Goal: Task Accomplishment & Management: Complete application form

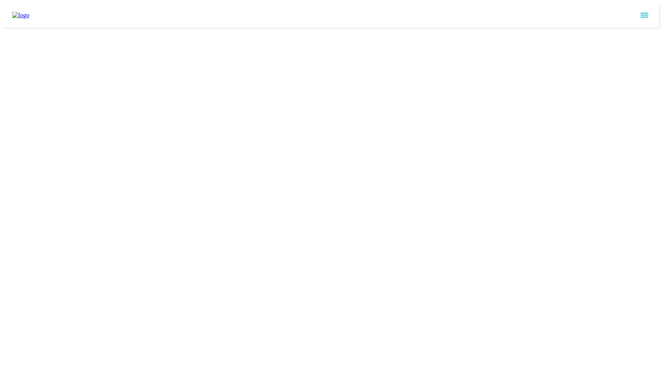
click at [228, 31] on html at bounding box center [331, 15] width 662 height 31
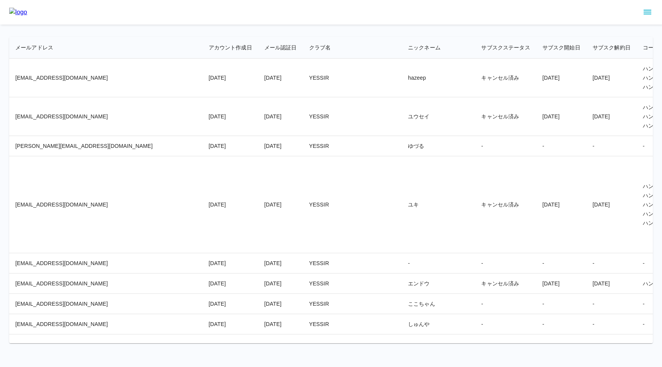
click at [402, 154] on td "ゆづる" at bounding box center [438, 146] width 73 height 20
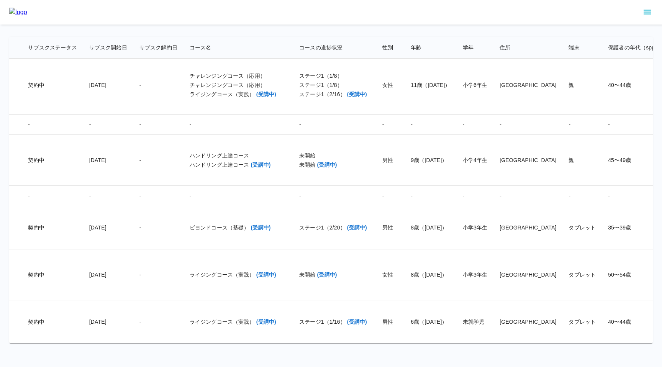
scroll to position [14282, 463]
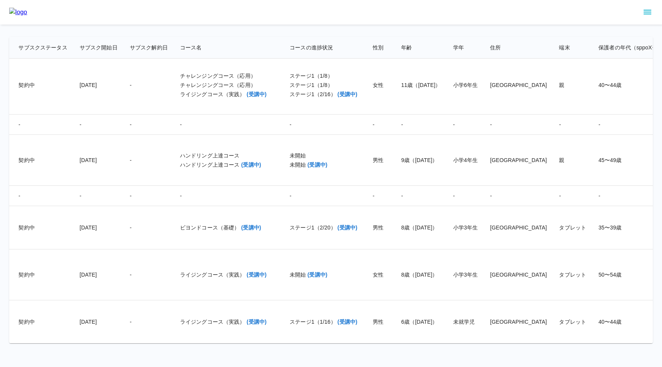
click at [395, 284] on td "8歳（2017/01/15）" at bounding box center [421, 274] width 52 height 51
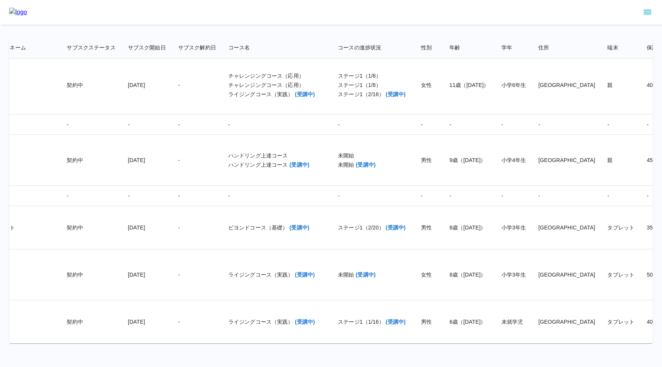
scroll to position [14282, 504]
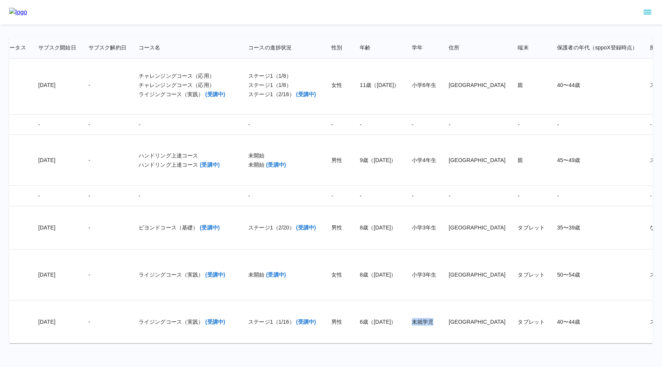
drag, startPoint x: 325, startPoint y: 322, endPoint x: 349, endPoint y: 320, distance: 24.3
click at [406, 320] on td "未就学児" at bounding box center [424, 321] width 37 height 43
copy td "未就学児"
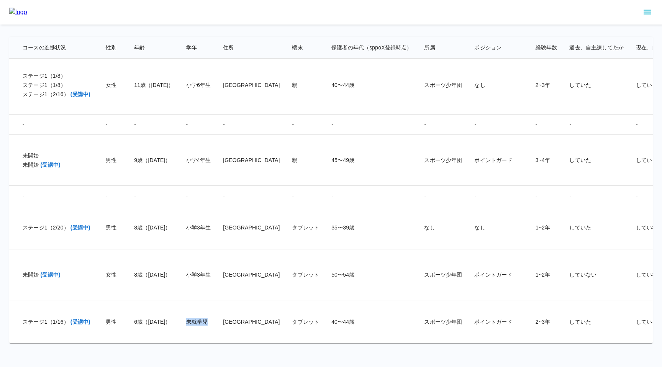
scroll to position [14282, 731]
click at [528, 320] on td "2~3年" at bounding box center [545, 321] width 34 height 43
drag, startPoint x: 414, startPoint y: 321, endPoint x: 431, endPoint y: 321, distance: 16.9
click at [528, 321] on td "2~3年" at bounding box center [545, 321] width 34 height 43
copy td "2~3年"
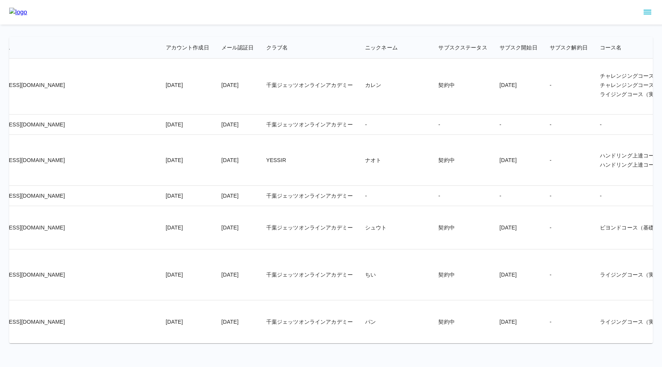
scroll to position [14282, 0]
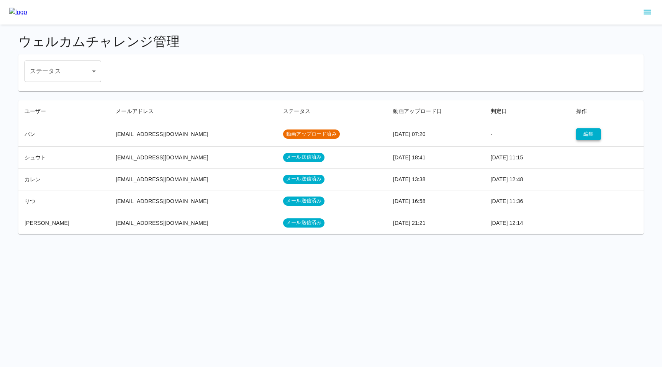
click at [586, 134] on button "編集" at bounding box center [588, 134] width 25 height 12
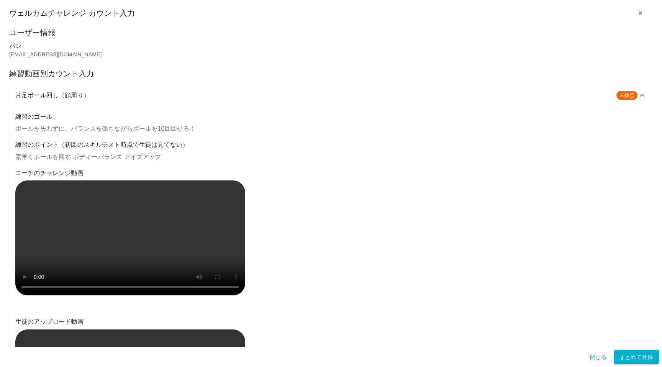
drag, startPoint x: 101, startPoint y: 94, endPoint x: 35, endPoint y: 95, distance: 65.5
click at [35, 95] on h6 "片足ボール回し（顔周り）" at bounding box center [312, 95] width 595 height 11
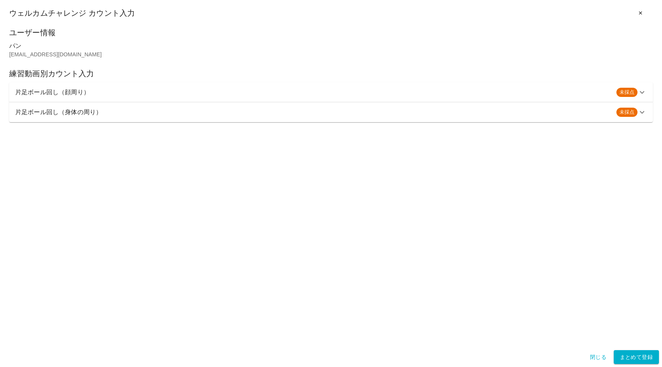
click at [52, 93] on h6 "片足ボール回し（顔周り）" at bounding box center [312, 92] width 595 height 11
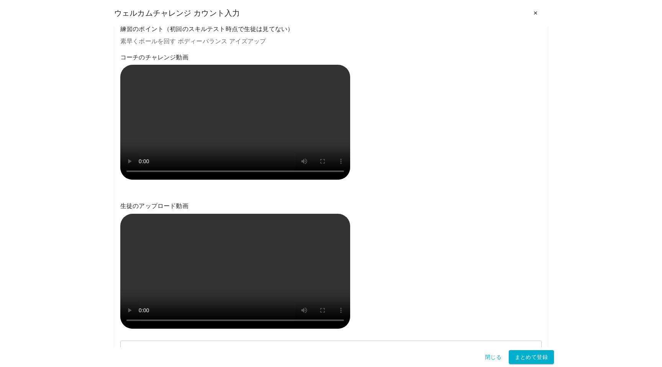
scroll to position [115, 0]
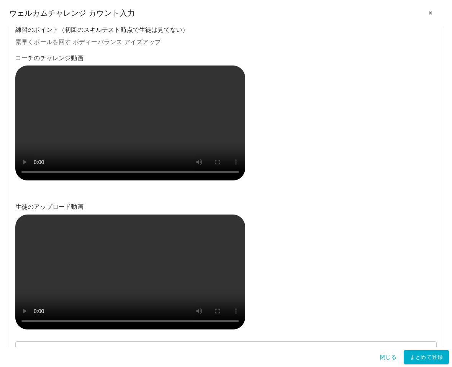
click at [278, 181] on div "コーチのチャレンジ動画" at bounding box center [225, 118] width 421 height 131
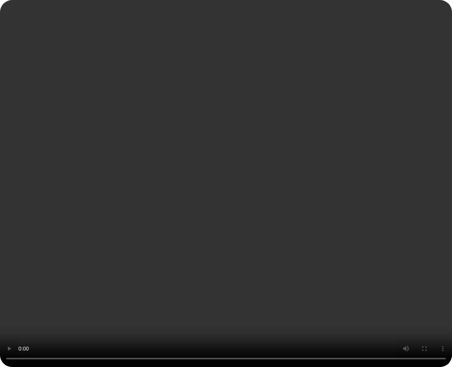
click at [124, 287] on video at bounding box center [226, 183] width 452 height 367
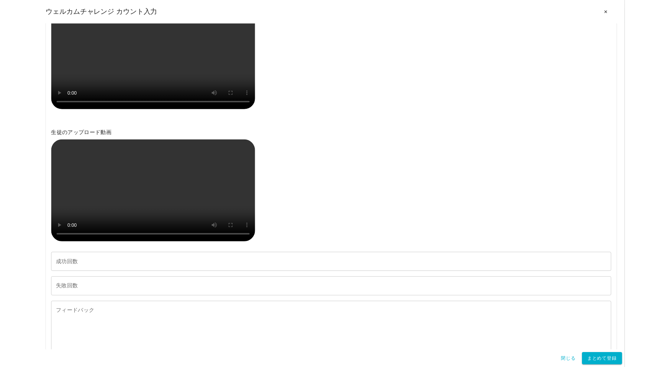
scroll to position [340, 0]
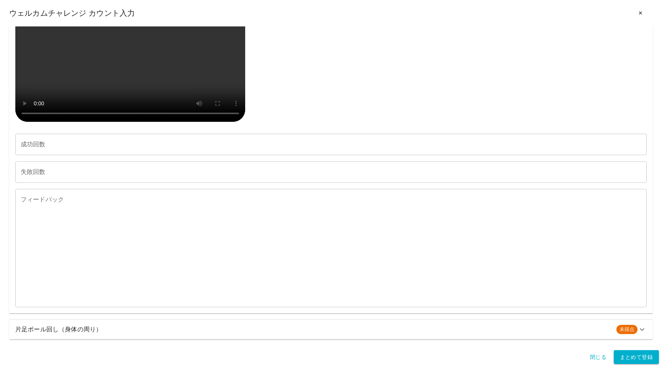
click at [281, 41] on div "生徒のアップロード動画" at bounding box center [330, 59] width 631 height 131
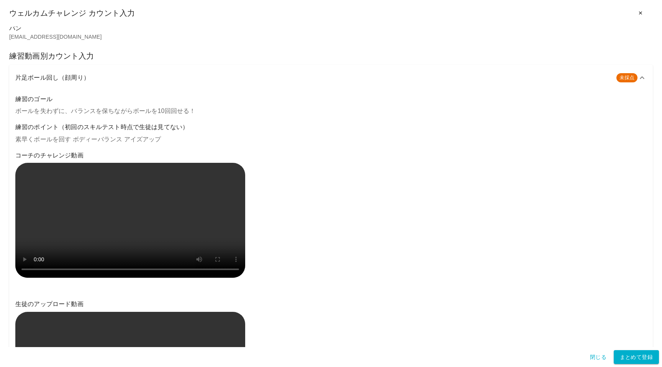
scroll to position [0, 0]
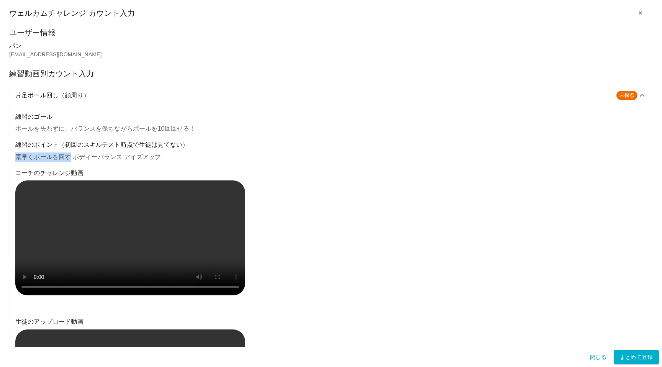
drag, startPoint x: 17, startPoint y: 158, endPoint x: 69, endPoint y: 157, distance: 51.3
click at [69, 157] on p "素早くボールを回す ボディーバランス アイズアップ" at bounding box center [330, 156] width 631 height 9
drag, startPoint x: 74, startPoint y: 158, endPoint x: 118, endPoint y: 157, distance: 44.4
click at [118, 157] on p "素早くボールを回す ボディーバランス アイズアップ" at bounding box center [330, 156] width 631 height 9
drag, startPoint x: 124, startPoint y: 158, endPoint x: 163, endPoint y: 157, distance: 39.5
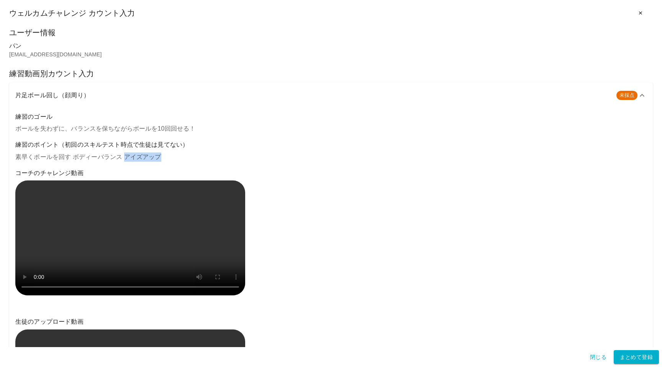
click at [163, 157] on p "素早くボールを回す ボディーバランス アイズアップ" at bounding box center [330, 156] width 631 height 9
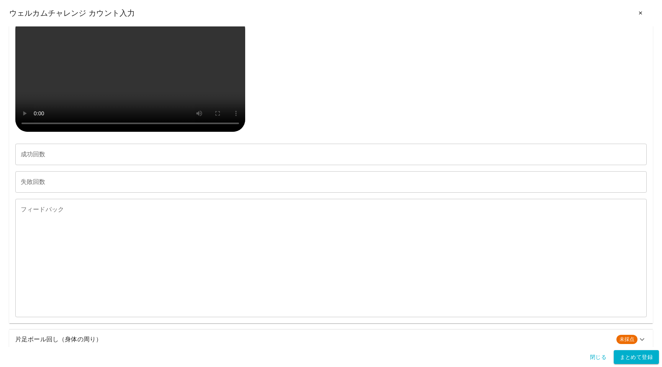
scroll to position [528, 0]
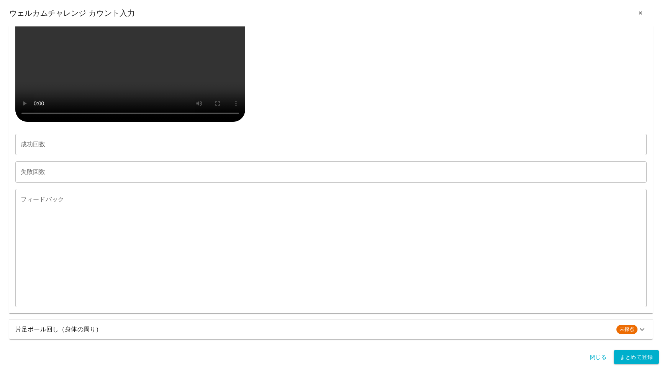
click at [112, 329] on h6 "片足ボール回し（身体の周り）" at bounding box center [312, 329] width 595 height 11
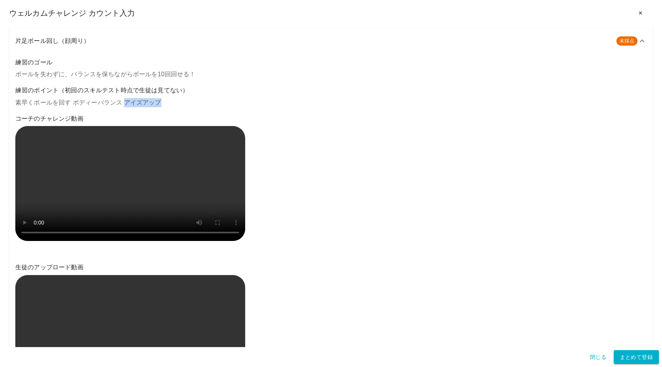
scroll to position [0, 0]
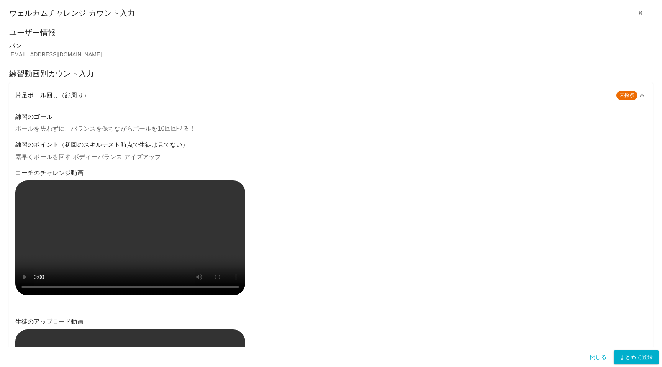
click at [108, 156] on p "素早くボールを回す ボディーバランス アイズアップ" at bounding box center [330, 156] width 631 height 9
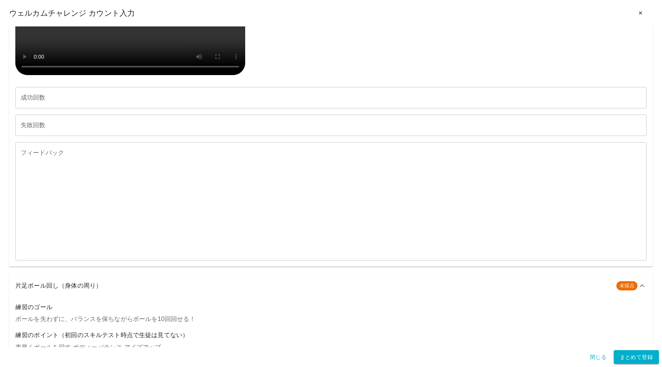
scroll to position [524, 0]
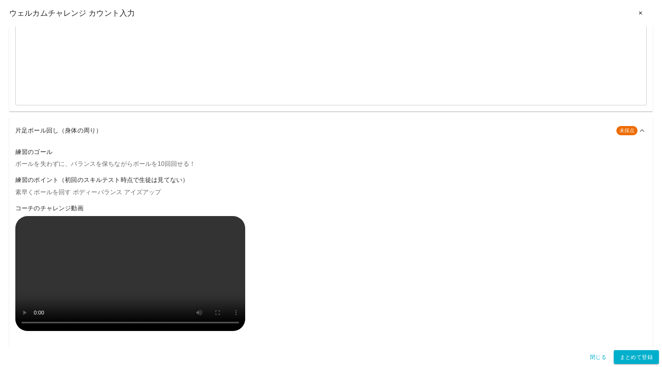
type input "**"
type input "*"
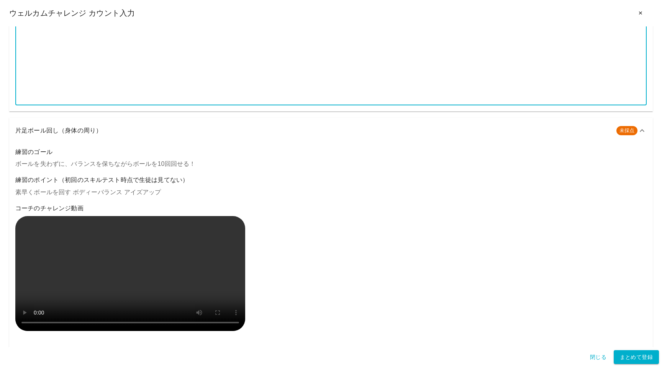
click at [86, 99] on textarea "フィードバック" at bounding box center [331, 46] width 620 height 106
click at [103, 99] on textarea "フィードバック" at bounding box center [331, 46] width 620 height 106
paste textarea "**********"
type textarea "**********"
click at [65, 99] on textarea "フィードバック" at bounding box center [331, 46] width 620 height 106
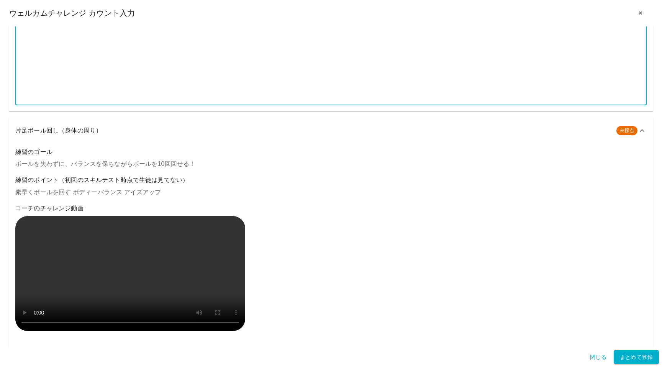
paste textarea "**********"
type textarea "**********"
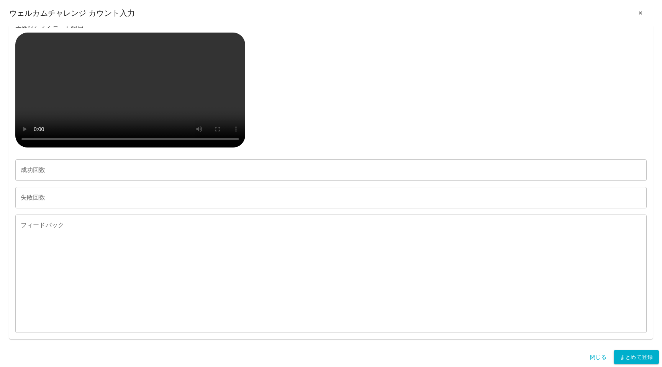
scroll to position [1267, 0]
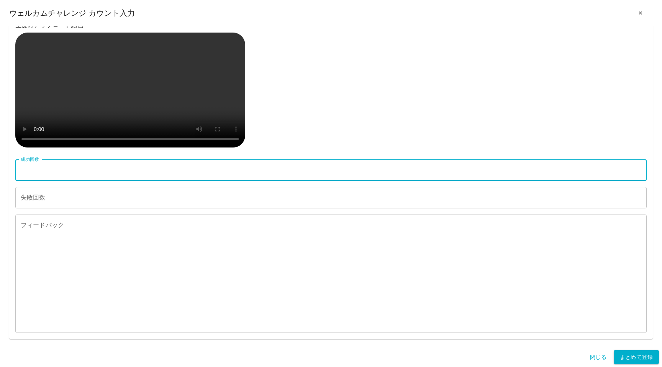
click at [61, 169] on input "成功回数" at bounding box center [330, 169] width 631 height 21
type input "**"
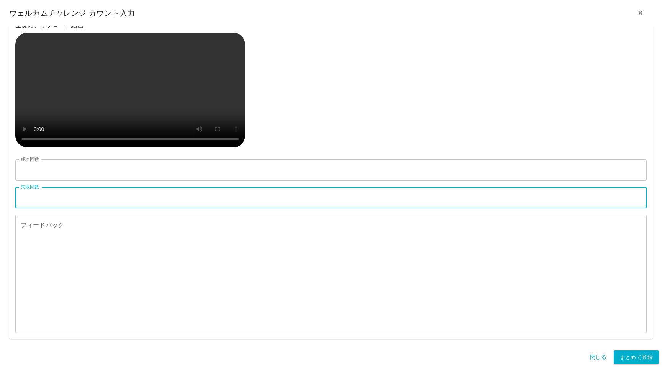
click at [48, 200] on input "失敗回数" at bounding box center [330, 197] width 631 height 21
type input "*"
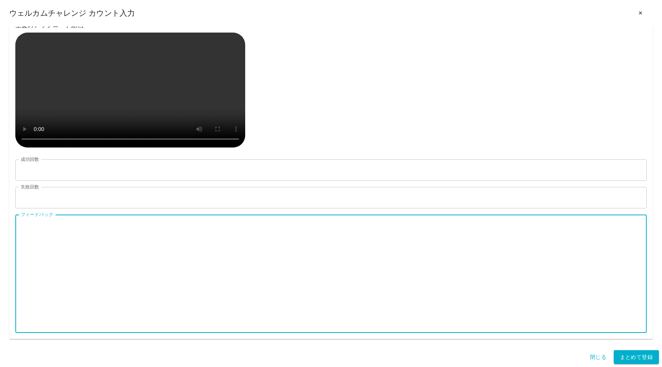
click at [51, 254] on textarea "フィードバック" at bounding box center [331, 274] width 620 height 106
click at [133, 229] on textarea "フィードバック" at bounding box center [331, 274] width 620 height 106
paste textarea "**********"
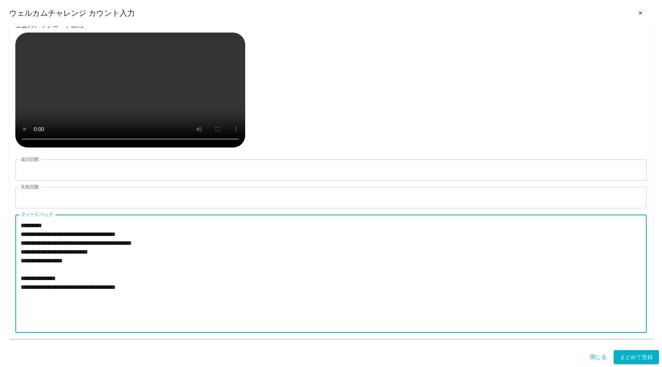
click at [172, 276] on textarea "**********" at bounding box center [331, 274] width 620 height 106
type textarea "**********"
click at [633, 361] on button "まとめて登録" at bounding box center [636, 357] width 45 height 14
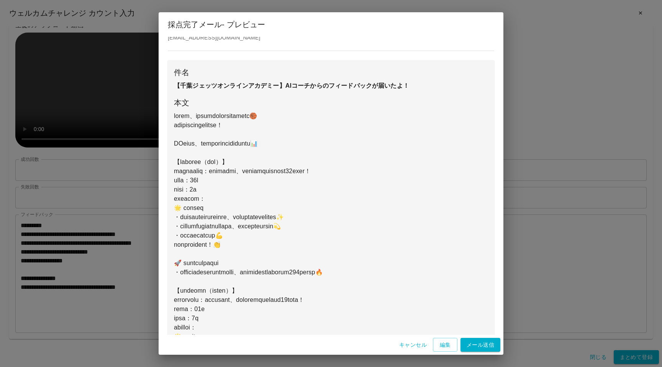
scroll to position [222, 0]
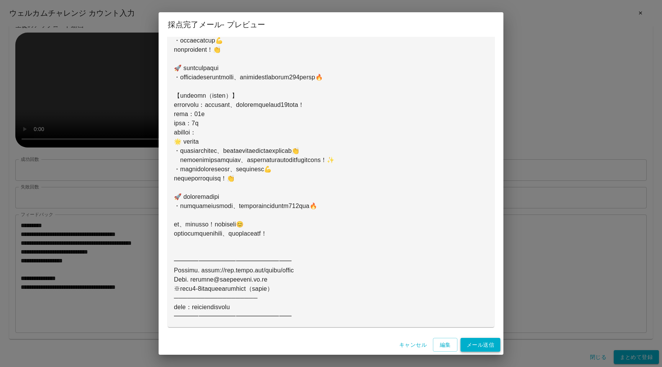
click at [479, 344] on button "メール送信" at bounding box center [480, 345] width 40 height 14
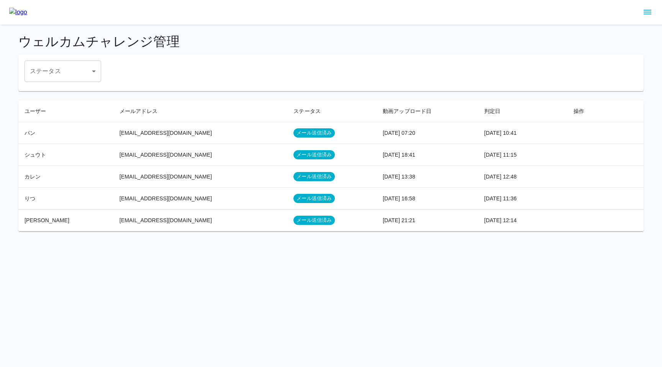
click at [197, 139] on td "[EMAIL_ADDRESS][DOMAIN_NAME]" at bounding box center [200, 133] width 174 height 22
click at [538, 136] on td "2025/09/10 10:41" at bounding box center [522, 133] width 89 height 22
click at [248, 133] on td "[EMAIL_ADDRESS][DOMAIN_NAME]" at bounding box center [200, 133] width 174 height 22
click at [167, 137] on td "[EMAIL_ADDRESS][DOMAIN_NAME]" at bounding box center [200, 133] width 174 height 22
drag, startPoint x: 106, startPoint y: 133, endPoint x: 192, endPoint y: 133, distance: 85.4
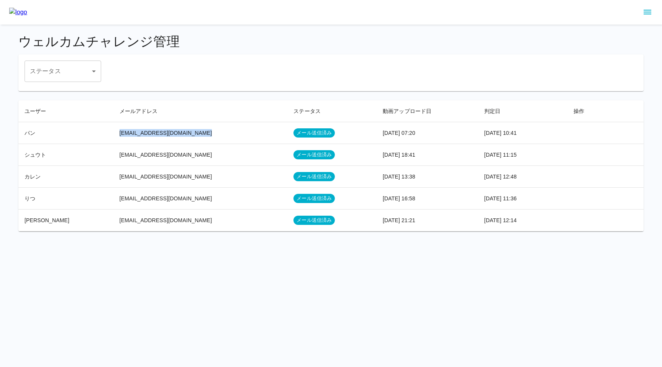
click at [192, 133] on td "[EMAIL_ADDRESS][DOMAIN_NAME]" at bounding box center [200, 133] width 174 height 22
click at [641, 10] on button "sidemenu" at bounding box center [647, 12] width 13 height 13
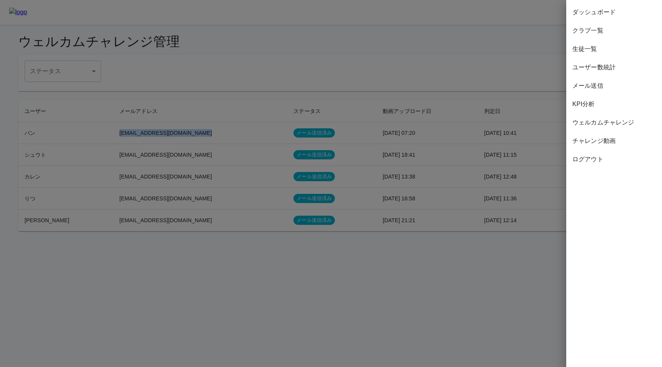
click at [597, 137] on span "チャレンジ動画" at bounding box center [613, 140] width 83 height 9
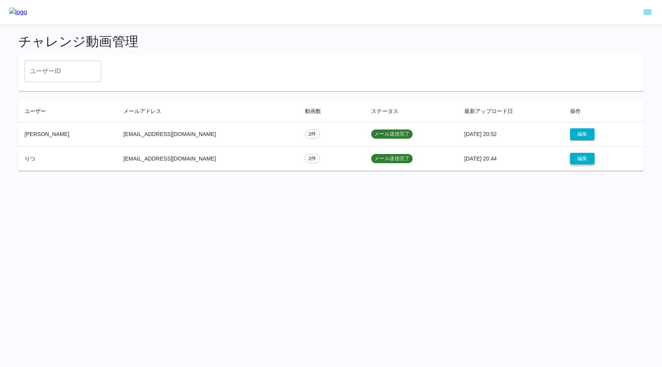
click at [570, 161] on button "編集" at bounding box center [582, 159] width 25 height 12
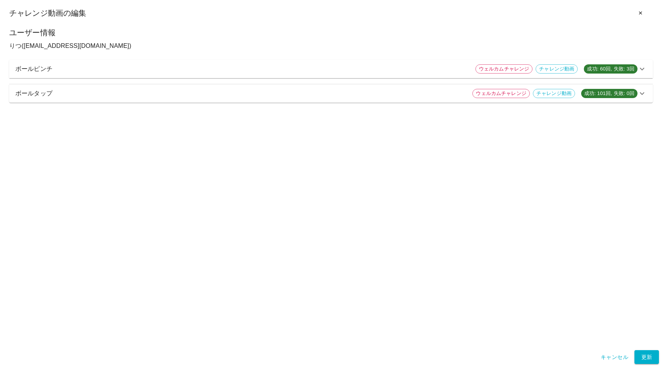
click at [280, 67] on p "ボールピンチ" at bounding box center [242, 68] width 454 height 9
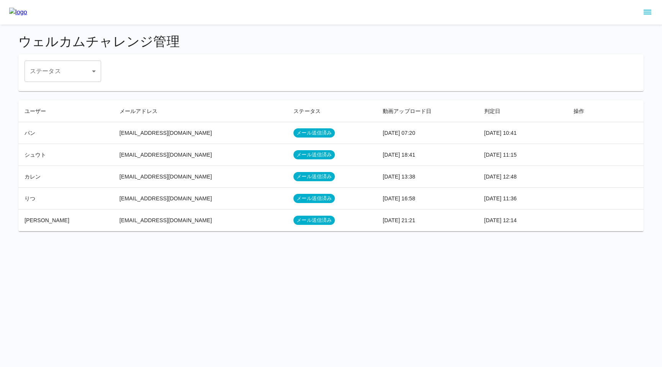
click at [644, 13] on icon "sidemenu" at bounding box center [647, 12] width 9 height 9
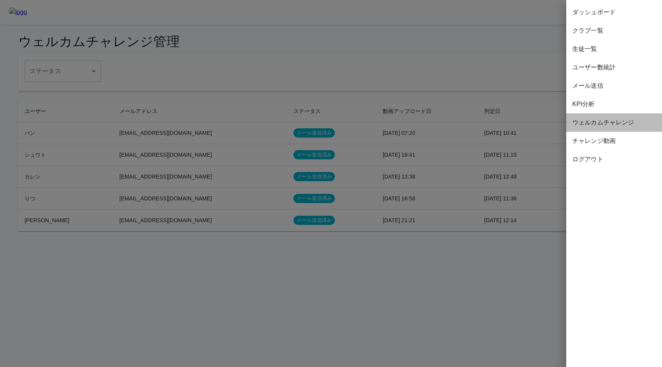
click at [599, 119] on span "ウェルカムチャレンジ" at bounding box center [613, 122] width 83 height 9
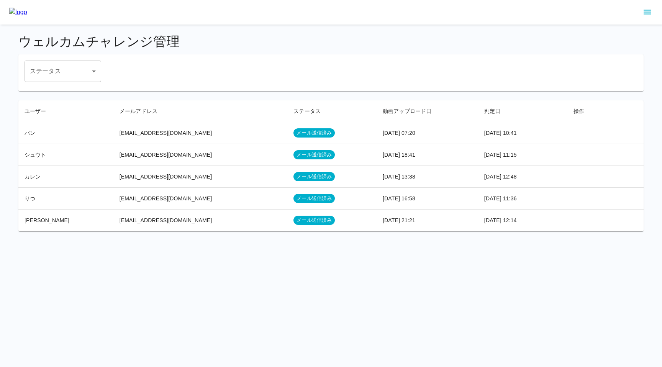
click at [203, 127] on td "[EMAIL_ADDRESS][DOMAIN_NAME]" at bounding box center [200, 133] width 174 height 22
click at [112, 240] on html "ウェルカムチャレンジ管理 ステータス ​ ステータス ユーザー メールアドレス ステータス 動画アップロード日 判定日 操作 パン pajamacafe.42…" at bounding box center [331, 120] width 662 height 240
click at [213, 240] on html "ウェルカムチャレンジ管理 ステータス ​ ステータス ユーザー メールアドレス ステータス 動画アップロード日 判定日 操作 パン pajamacafe.42…" at bounding box center [331, 120] width 662 height 240
click at [162, 240] on html "ウェルカムチャレンジ管理 ステータス ​ ステータス ユーザー メールアドレス ステータス 動画アップロード日 判定日 操作 パン pajamacafe.42…" at bounding box center [331, 120] width 662 height 240
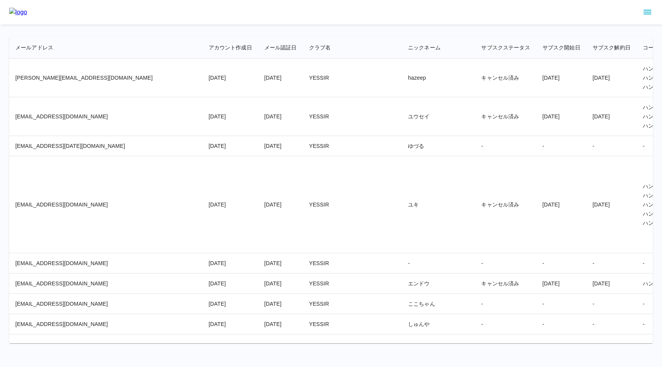
scroll to position [14282, 0]
